Goal: Task Accomplishment & Management: Manage account settings

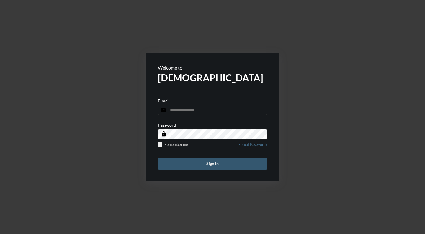
type input "**********"
click at [201, 163] on button "Sign in" at bounding box center [212, 163] width 109 height 12
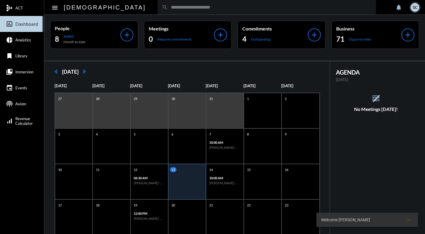
click at [168, 5] on input "text" at bounding box center [270, 7] width 204 height 5
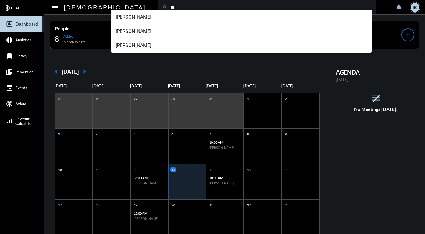
type input "*"
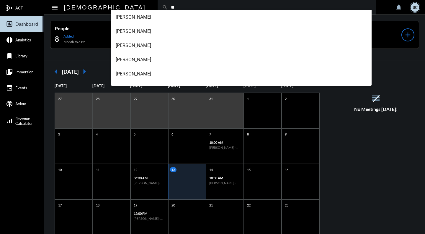
type input "*"
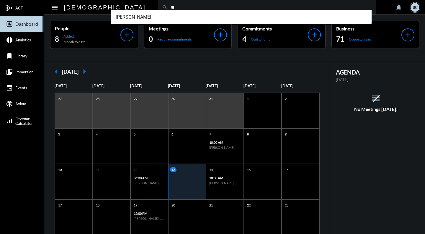
type input "*"
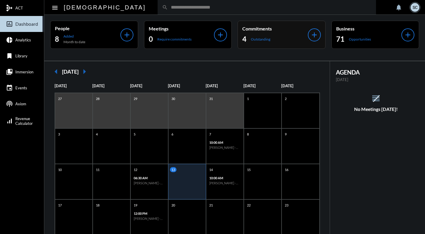
click at [287, 42] on div "4 Outstanding" at bounding box center [276, 38] width 66 height 9
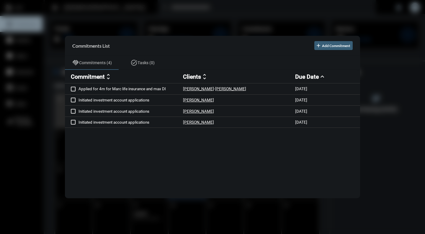
click at [270, 9] on div at bounding box center [212, 117] width 425 height 234
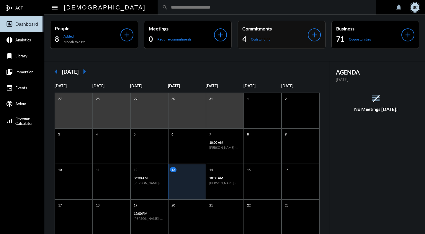
click at [291, 32] on div "Commitments 4 Outstanding" at bounding box center [276, 35] width 66 height 18
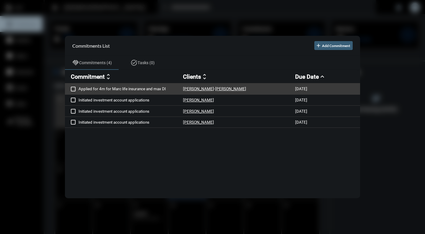
click at [74, 89] on span at bounding box center [73, 89] width 5 height 5
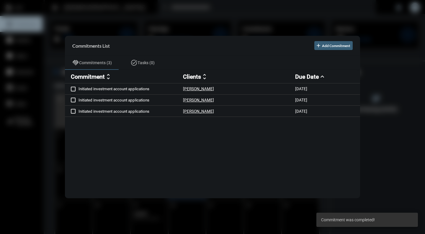
click at [240, 14] on div at bounding box center [212, 117] width 425 height 234
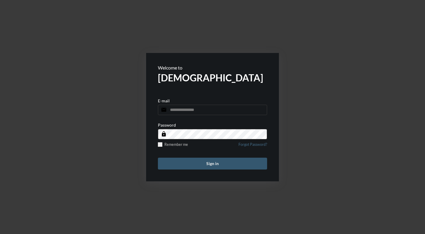
type input "**********"
click at [243, 166] on button "Sign in" at bounding box center [212, 163] width 109 height 12
